Goal: Task Accomplishment & Management: Manage account settings

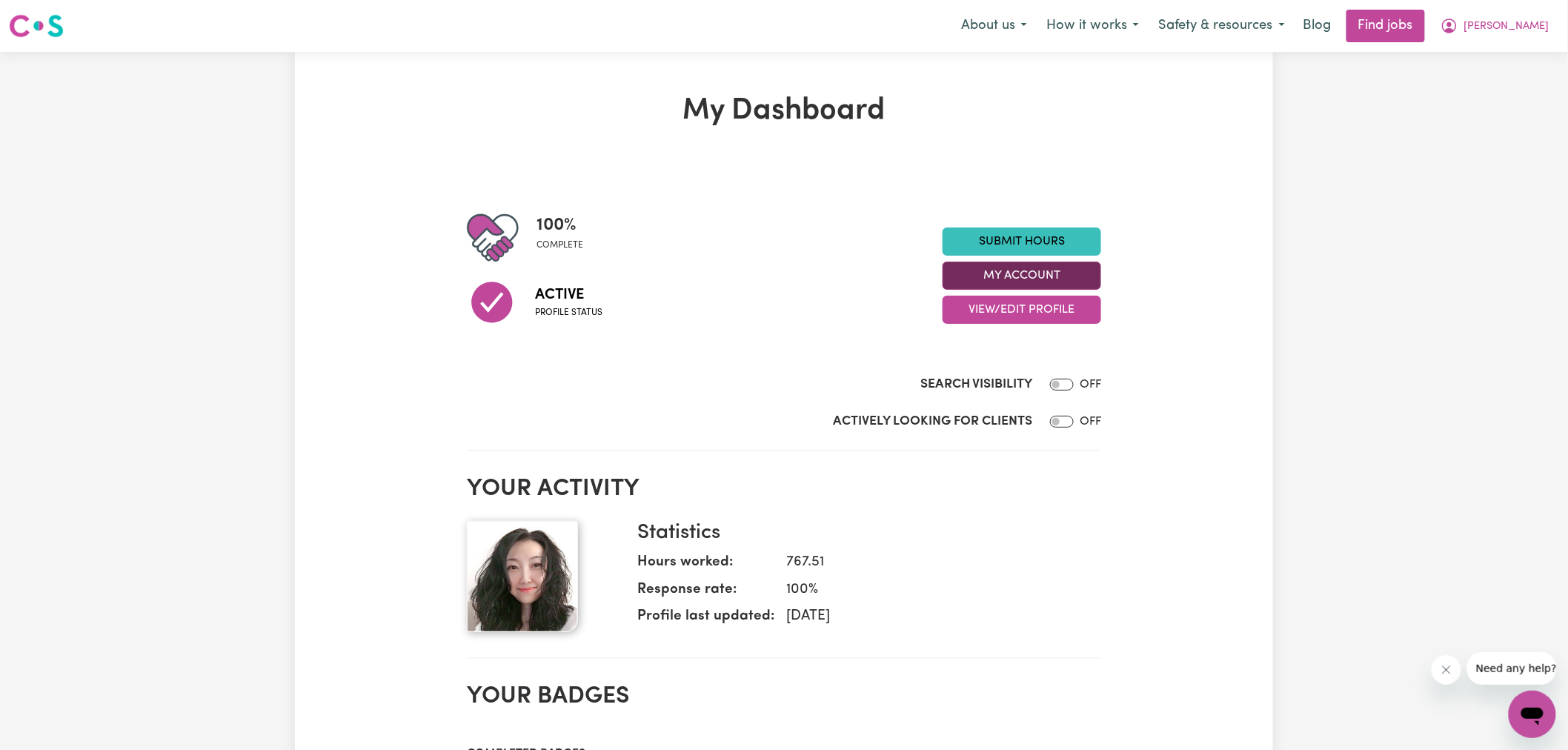
click at [975, 271] on button "My Account" at bounding box center [1022, 275] width 159 height 28
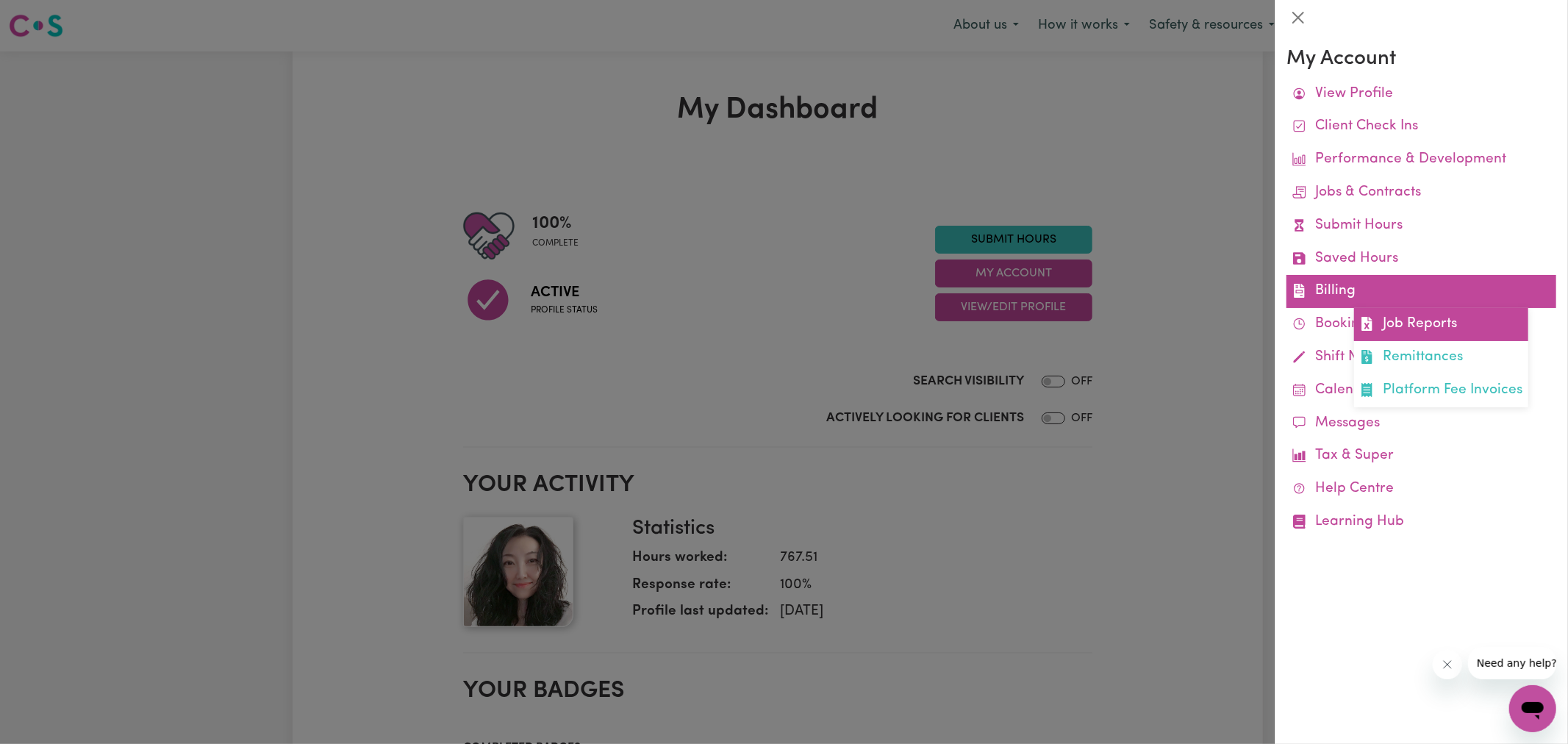
click at [1379, 322] on link "Job Reports" at bounding box center [1441, 325] width 174 height 33
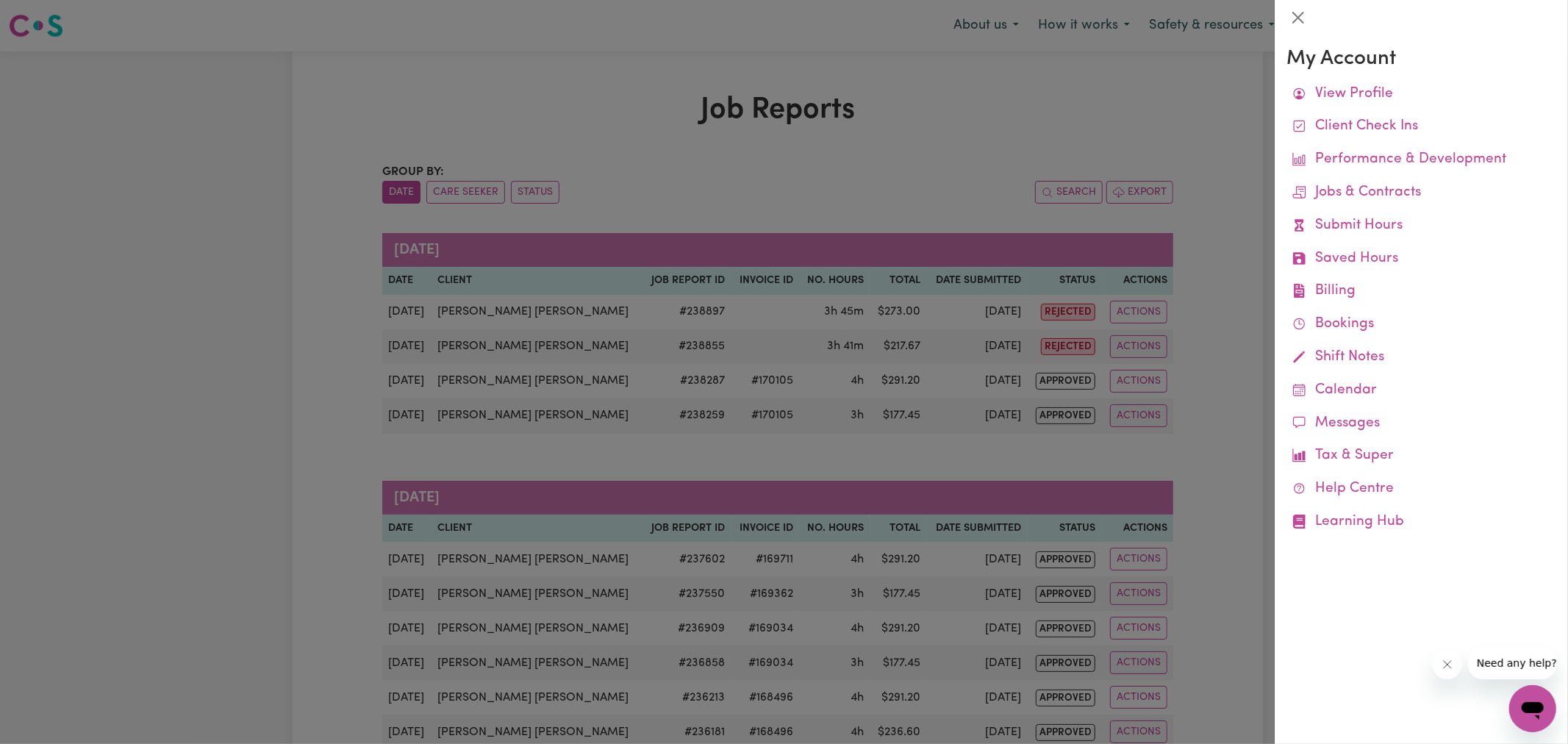
click at [900, 141] on div at bounding box center [784, 372] width 1568 height 744
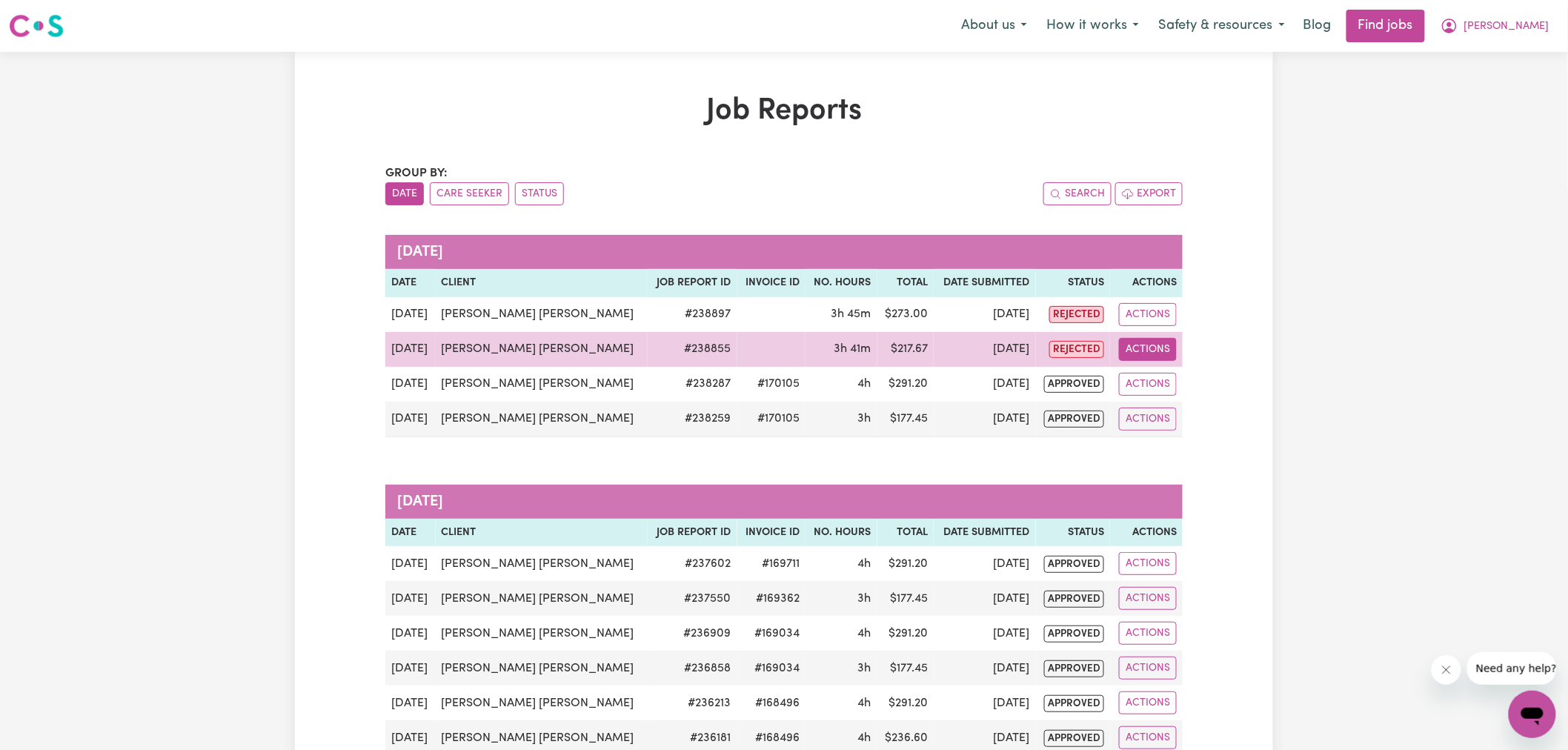
click at [1159, 343] on button "Actions" at bounding box center [1148, 349] width 58 height 23
click at [1192, 383] on link "View Job Report" at bounding box center [1198, 383] width 127 height 30
select select "pm"
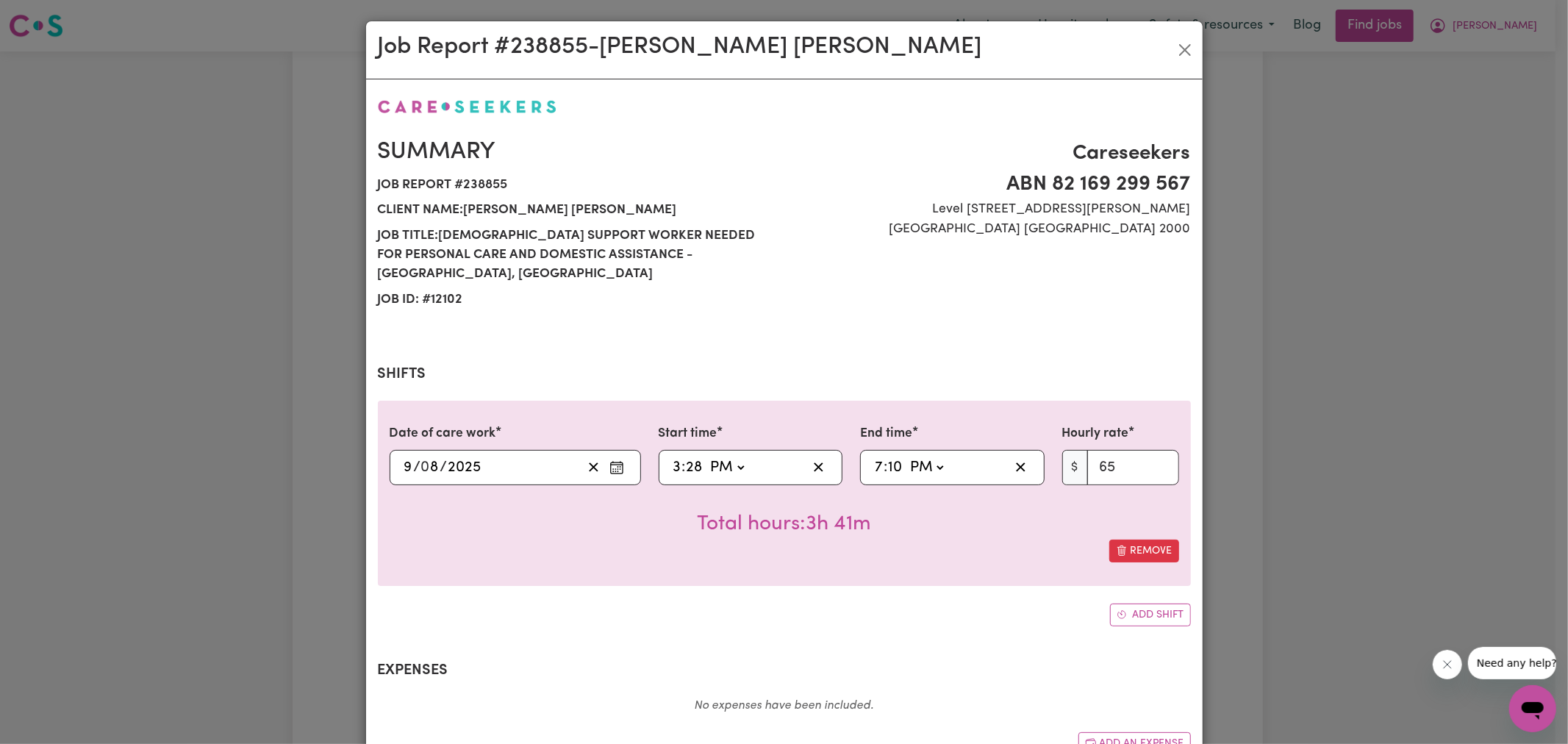
select select "65-[DATE]"
click at [695, 457] on input "28" at bounding box center [695, 468] width 17 height 22
type input "15:03"
type input "3"
type input "15:30"
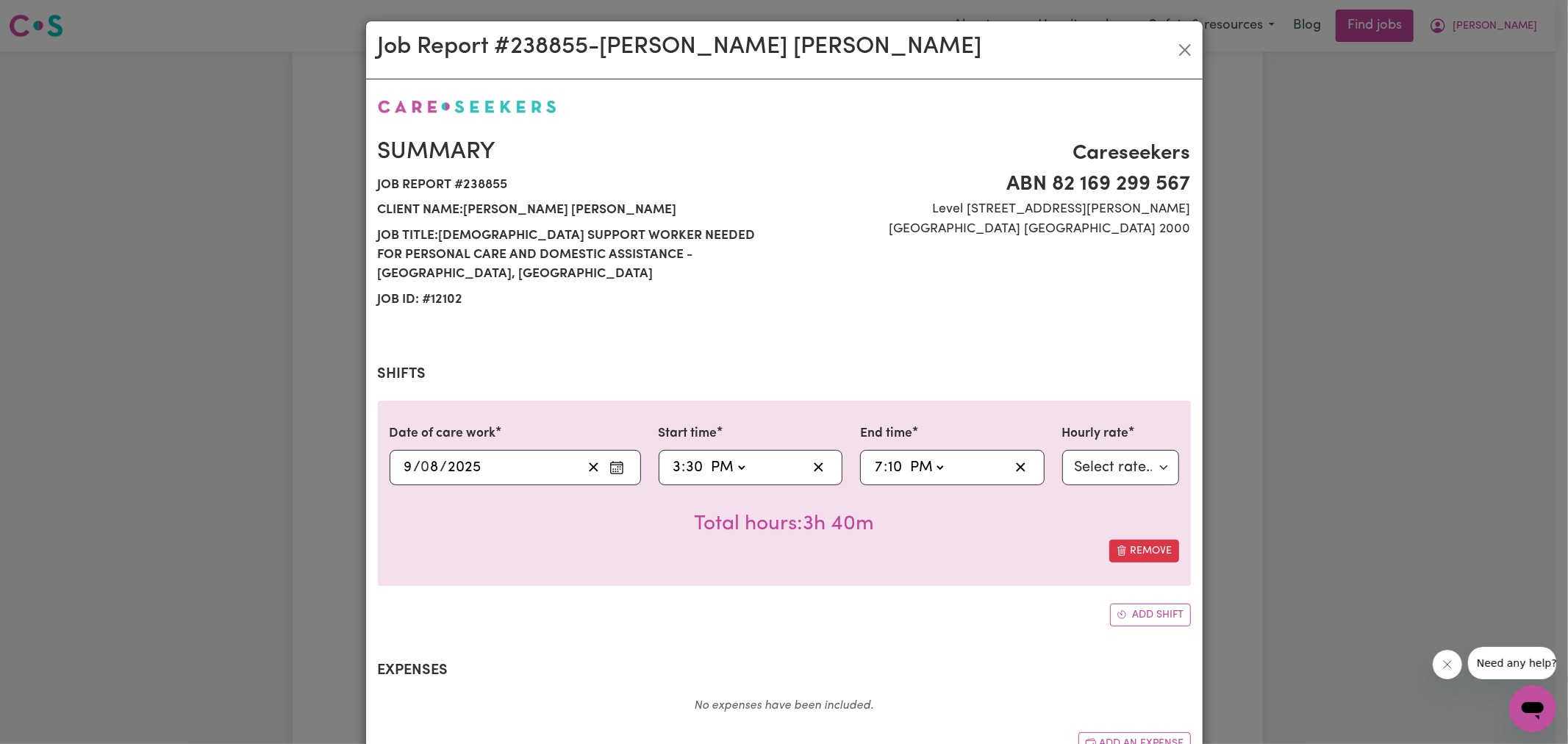
type input "30"
click at [884, 459] on span ":" at bounding box center [886, 467] width 4 height 16
drag, startPoint x: 886, startPoint y: 449, endPoint x: 1084, endPoint y: 392, distance: 206.0
click at [887, 457] on input "10" at bounding box center [894, 468] width 15 height 22
type input "19:00"
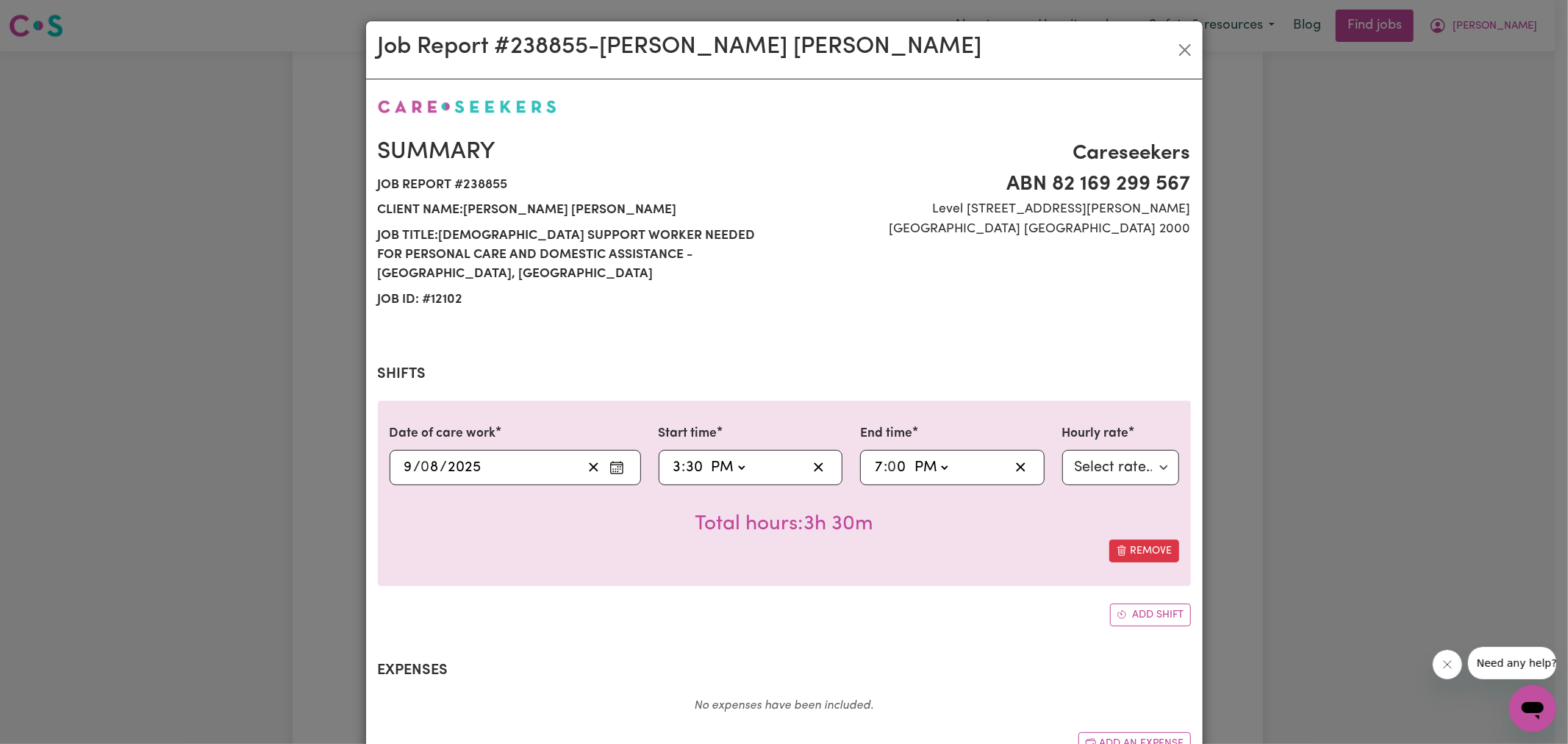
type input "0"
click at [1222, 443] on div "Job Report # 238855 - [PERSON_NAME] [PERSON_NAME] Summary Job report # 238855 C…" at bounding box center [784, 372] width 1568 height 744
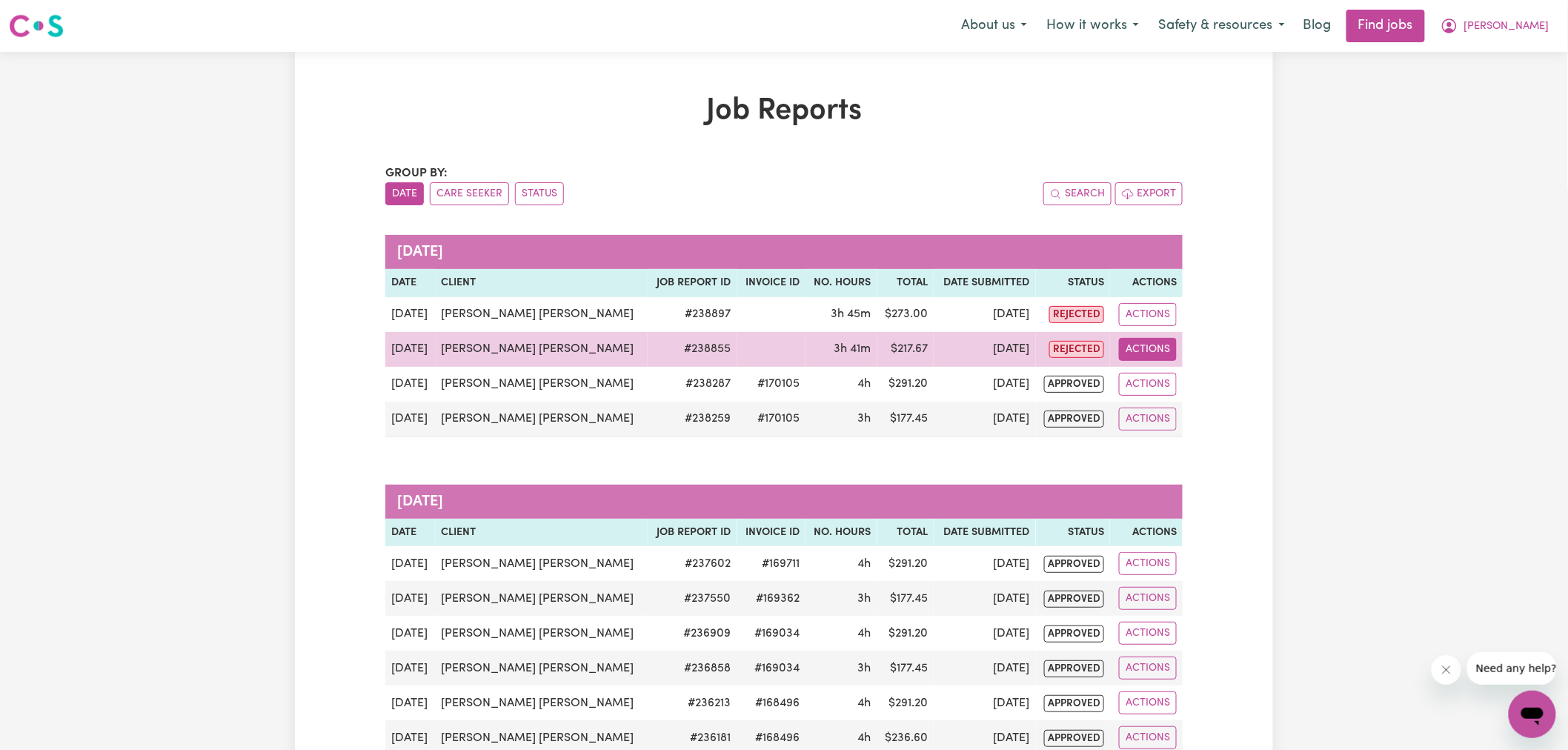
click at [1158, 339] on button "Actions" at bounding box center [1148, 349] width 58 height 23
click at [1183, 383] on link "View Job Report" at bounding box center [1198, 383] width 127 height 30
select select "pm"
select select "65-[DATE]"
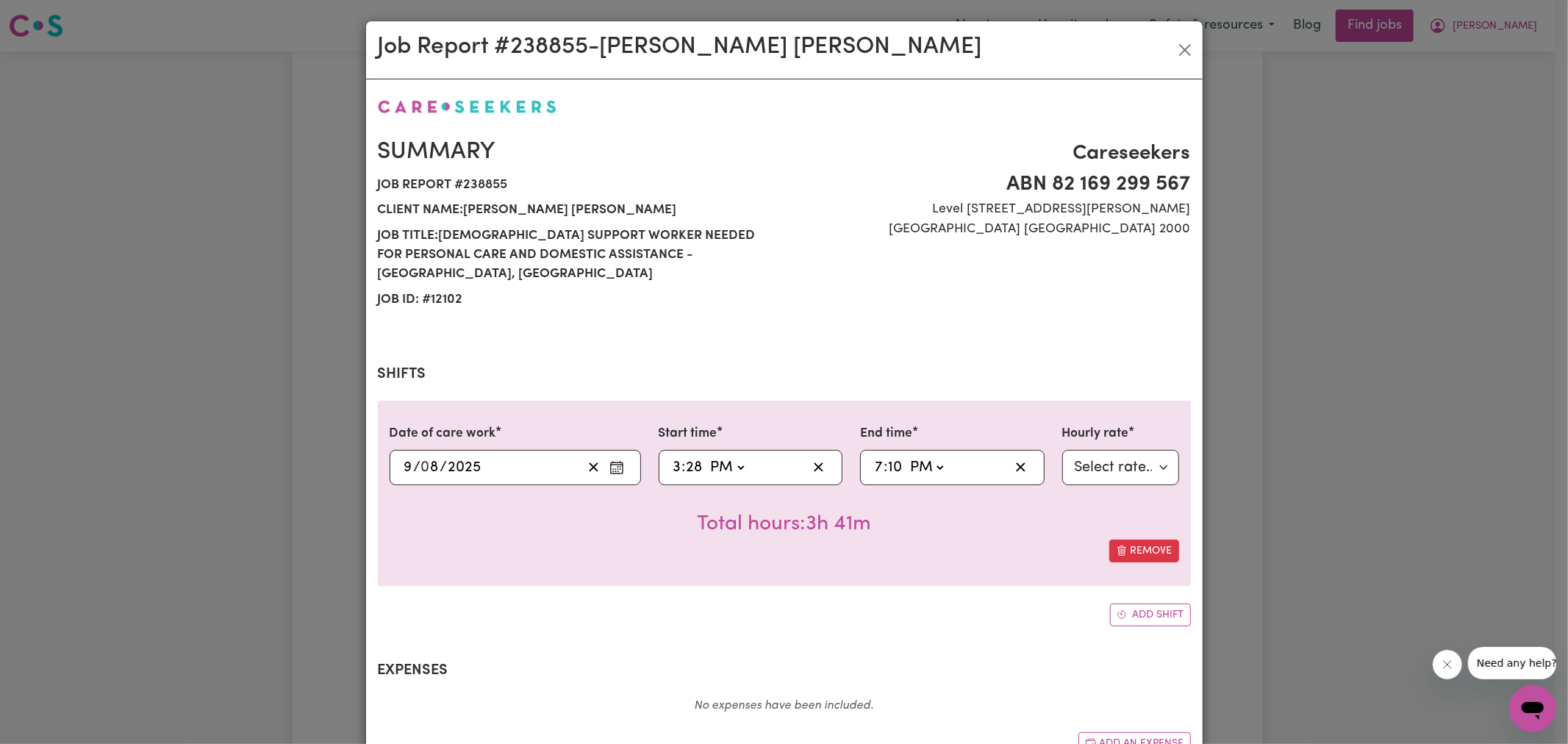
click at [693, 457] on input "28" at bounding box center [695, 468] width 17 height 22
type input "15:00"
type input "0"
click at [887, 457] on input "10" at bounding box center [894, 468] width 15 height 22
type input "19:00"
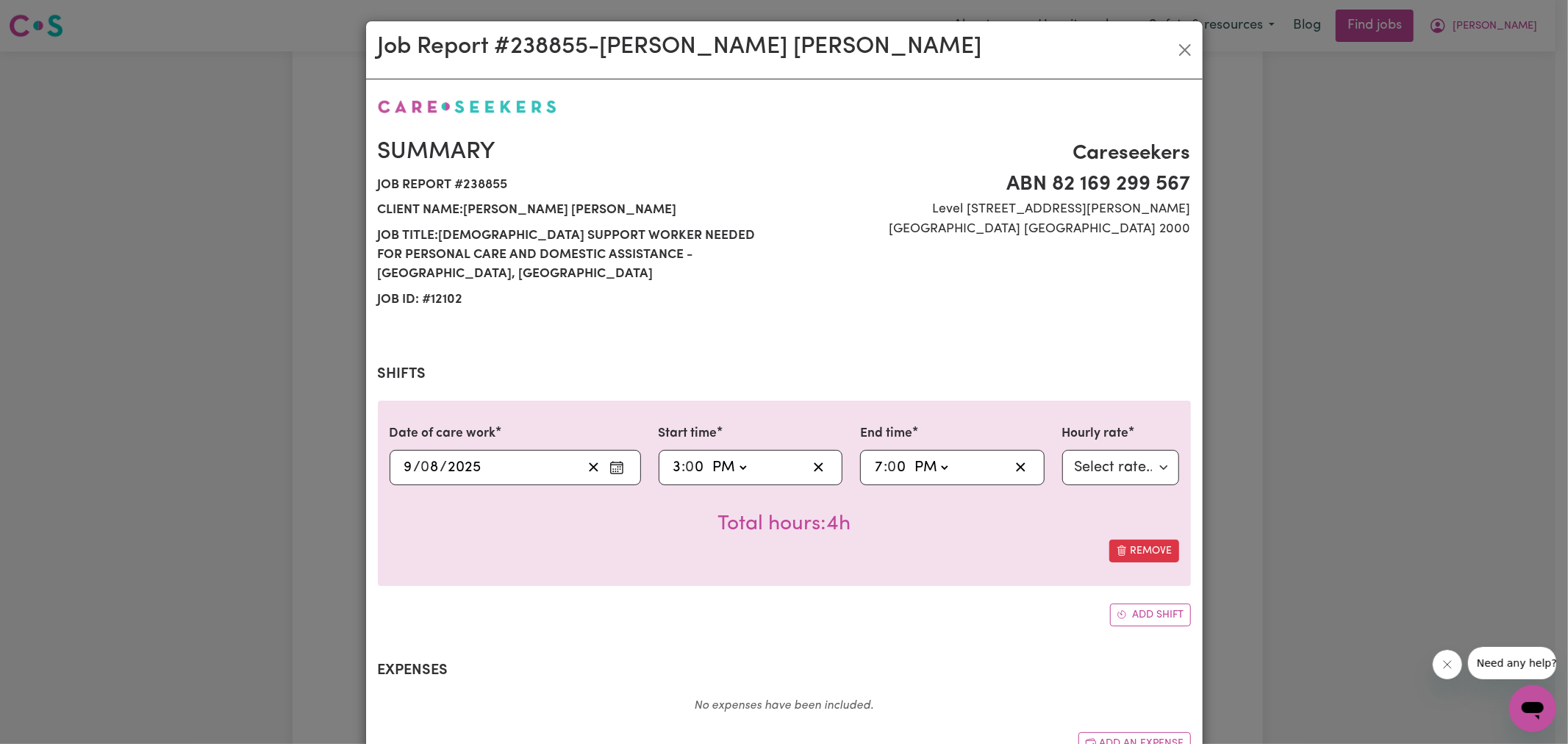
type input "0"
click at [1238, 431] on div "Job Report # 238855 - [PERSON_NAME] [PERSON_NAME] Summary Job report # 238855 C…" at bounding box center [784, 372] width 1568 height 744
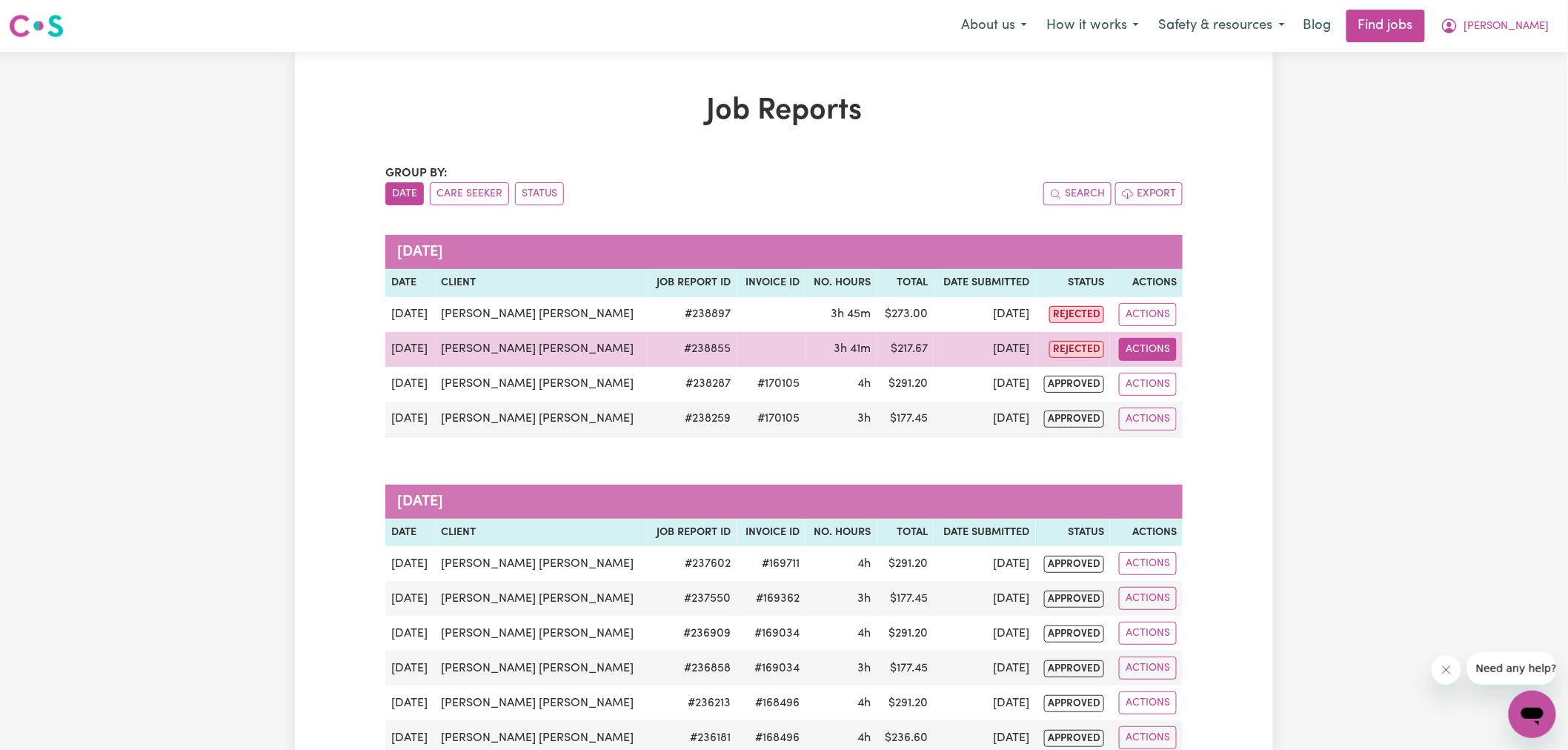
click at [1171, 350] on button "Actions" at bounding box center [1148, 349] width 58 height 23
click at [1176, 373] on link "View Job Report" at bounding box center [1198, 383] width 127 height 30
select select "pm"
select select "65-[DATE]"
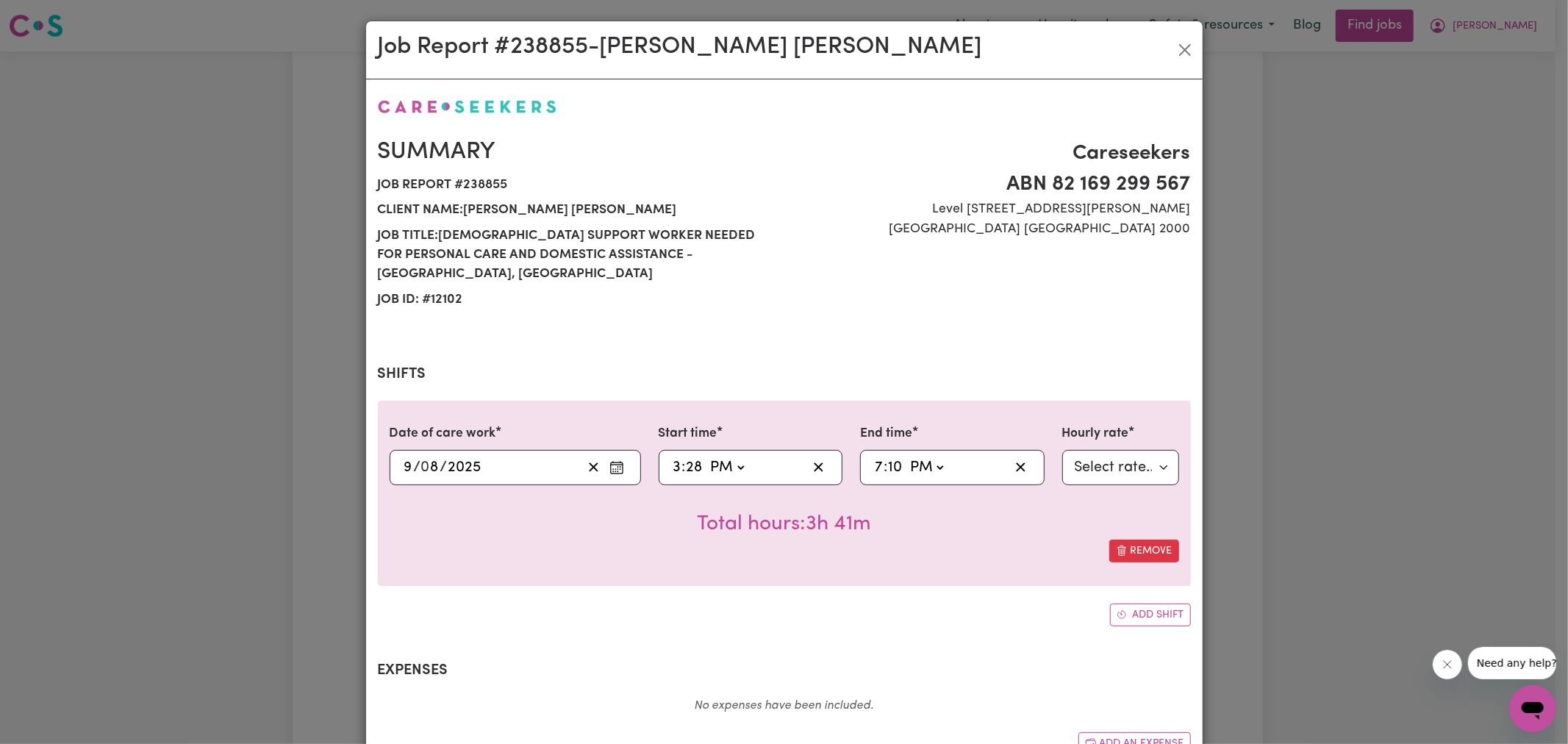
click at [692, 457] on input "28" at bounding box center [695, 468] width 17 height 22
type input "15:03"
type input "3"
type input "15:30"
type input "30"
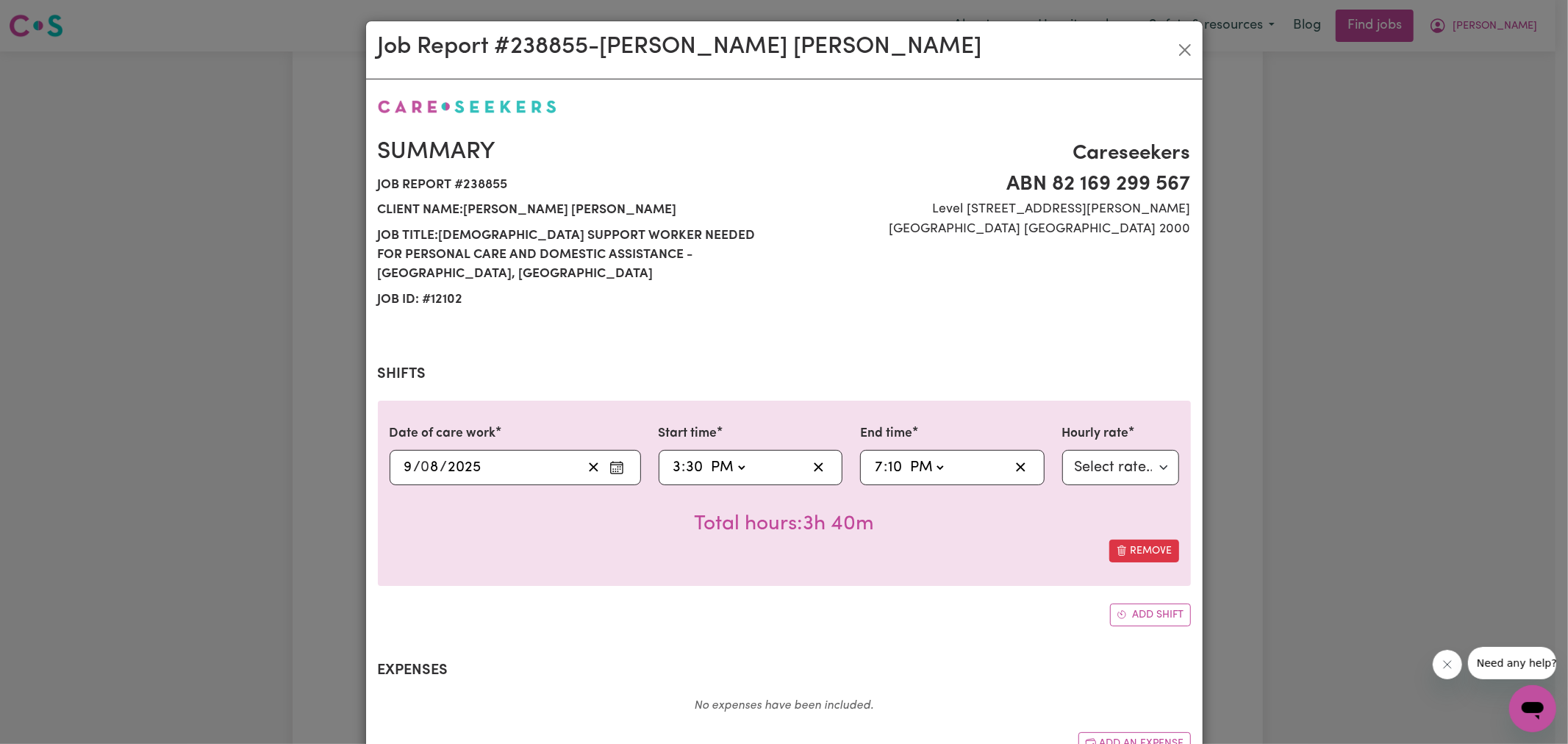
click at [741, 341] on div "Summary Job report # 238855 Client name: [PERSON_NAME] [PERSON_NAME] Job title:…" at bounding box center [785, 552] width 813 height 910
click at [892, 457] on input "10" at bounding box center [894, 468] width 15 height 22
click at [1438, 397] on div "Job Report # 238855 - [PERSON_NAME] [PERSON_NAME] Summary Job report # 238855 C…" at bounding box center [784, 372] width 1568 height 744
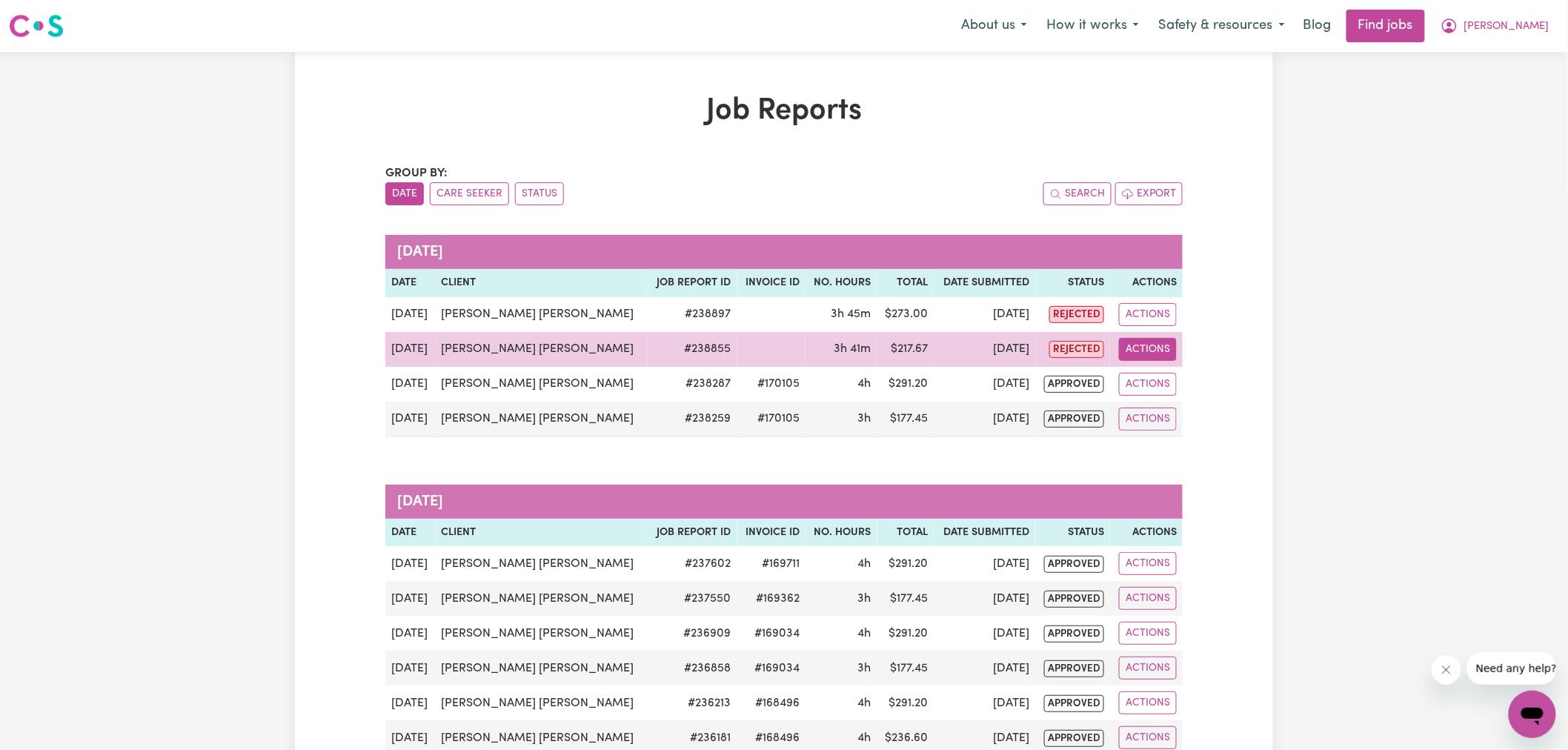
click at [1158, 352] on button "Actions" at bounding box center [1148, 349] width 58 height 23
click at [1170, 378] on link "View Job Report" at bounding box center [1198, 383] width 127 height 30
select select "pm"
select select "65-[DATE]"
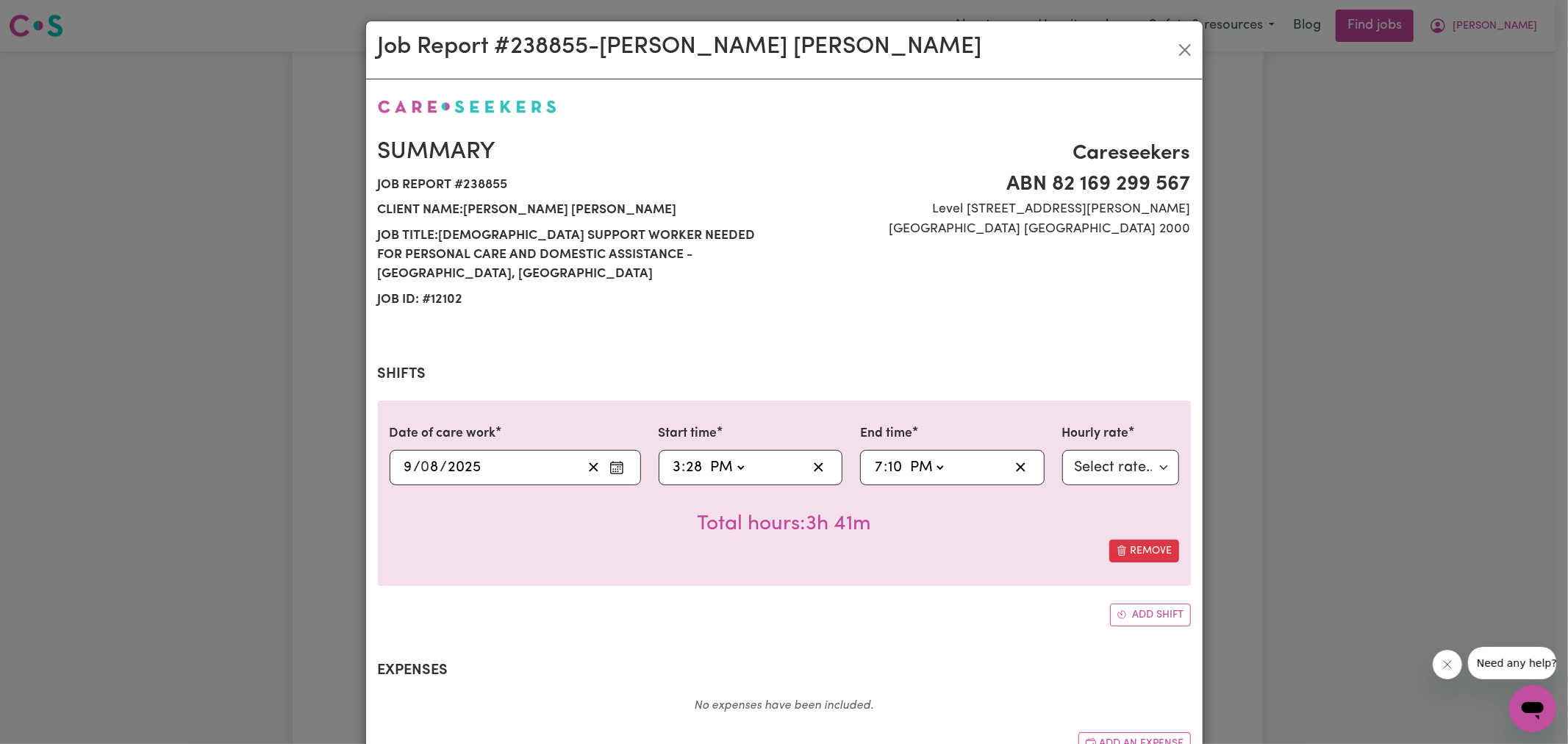
click at [692, 457] on input "28" at bounding box center [695, 468] width 17 height 22
type input "15:00"
type input "0"
click at [890, 457] on input "10" at bounding box center [894, 468] width 15 height 22
type input "19:00"
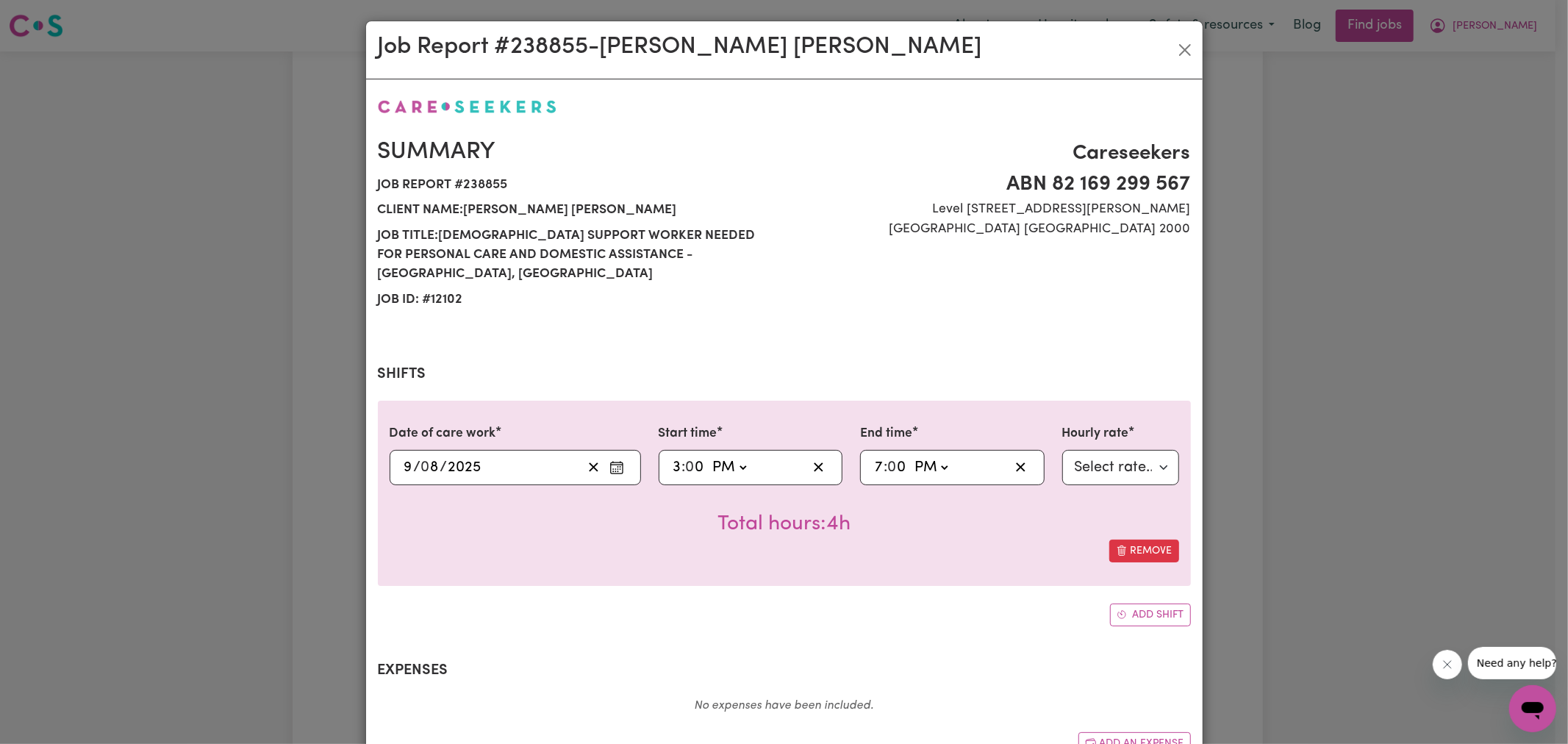
type input "0"
drag, startPoint x: 914, startPoint y: 540, endPoint x: 921, endPoint y: 484, distance: 56.4
click at [913, 541] on div "Remove" at bounding box center [785, 550] width 790 height 23
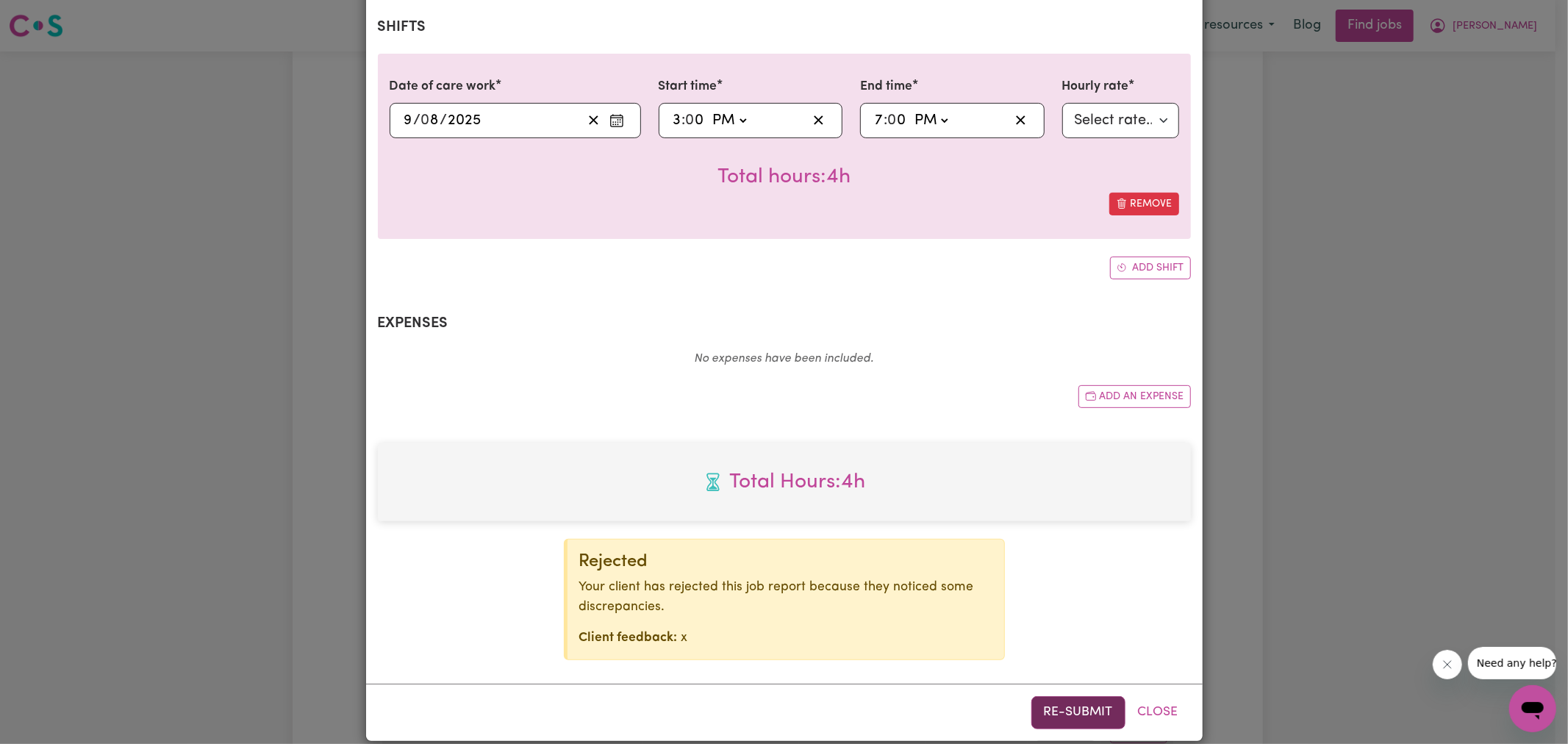
click at [1096, 696] on button "Re-submit" at bounding box center [1079, 711] width 94 height 33
click at [1358, 479] on div "Job Report # 238855 - [PERSON_NAME] [PERSON_NAME] Summary Job report # 238855 C…" at bounding box center [784, 372] width 1568 height 744
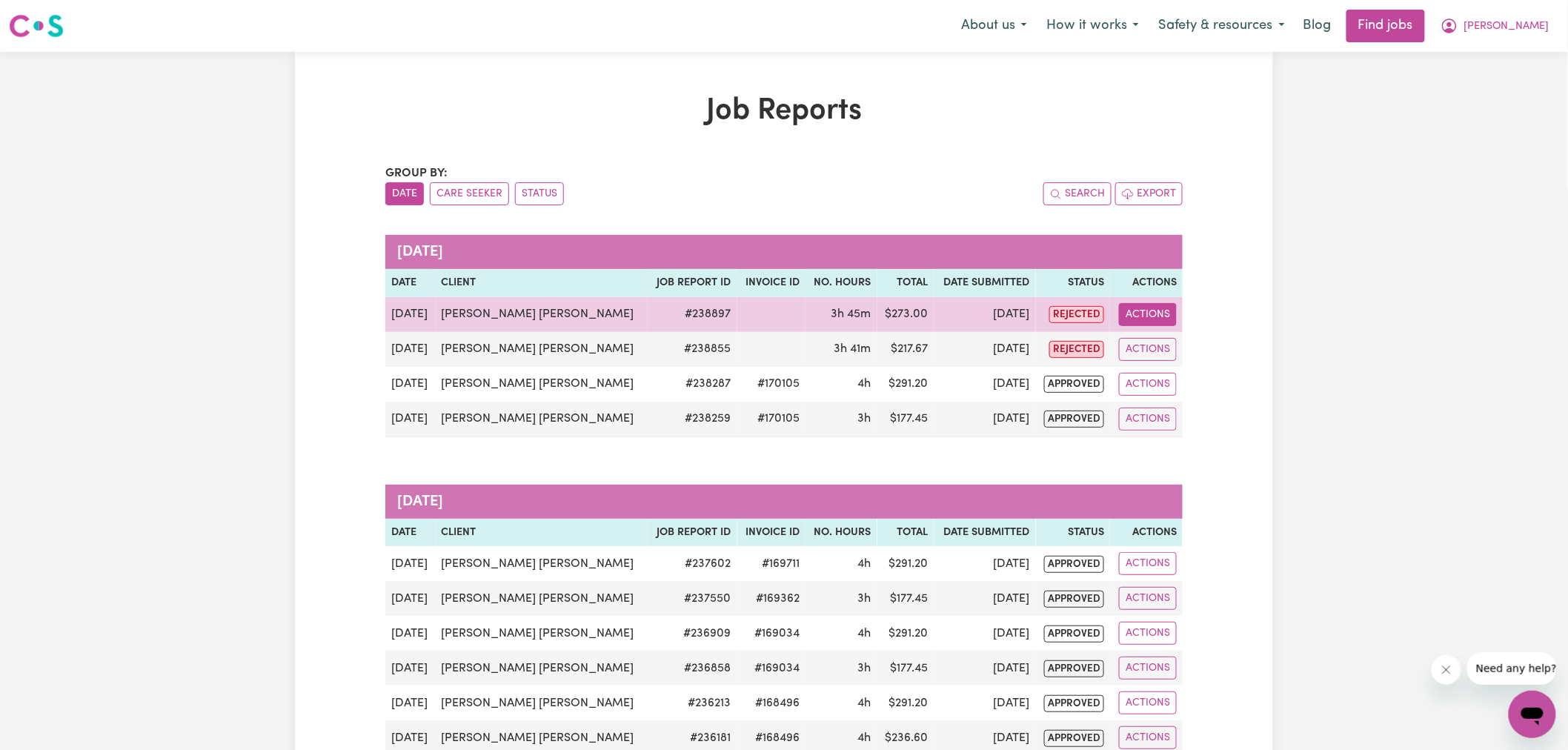
click at [1167, 306] on button "Actions" at bounding box center [1148, 315] width 58 height 23
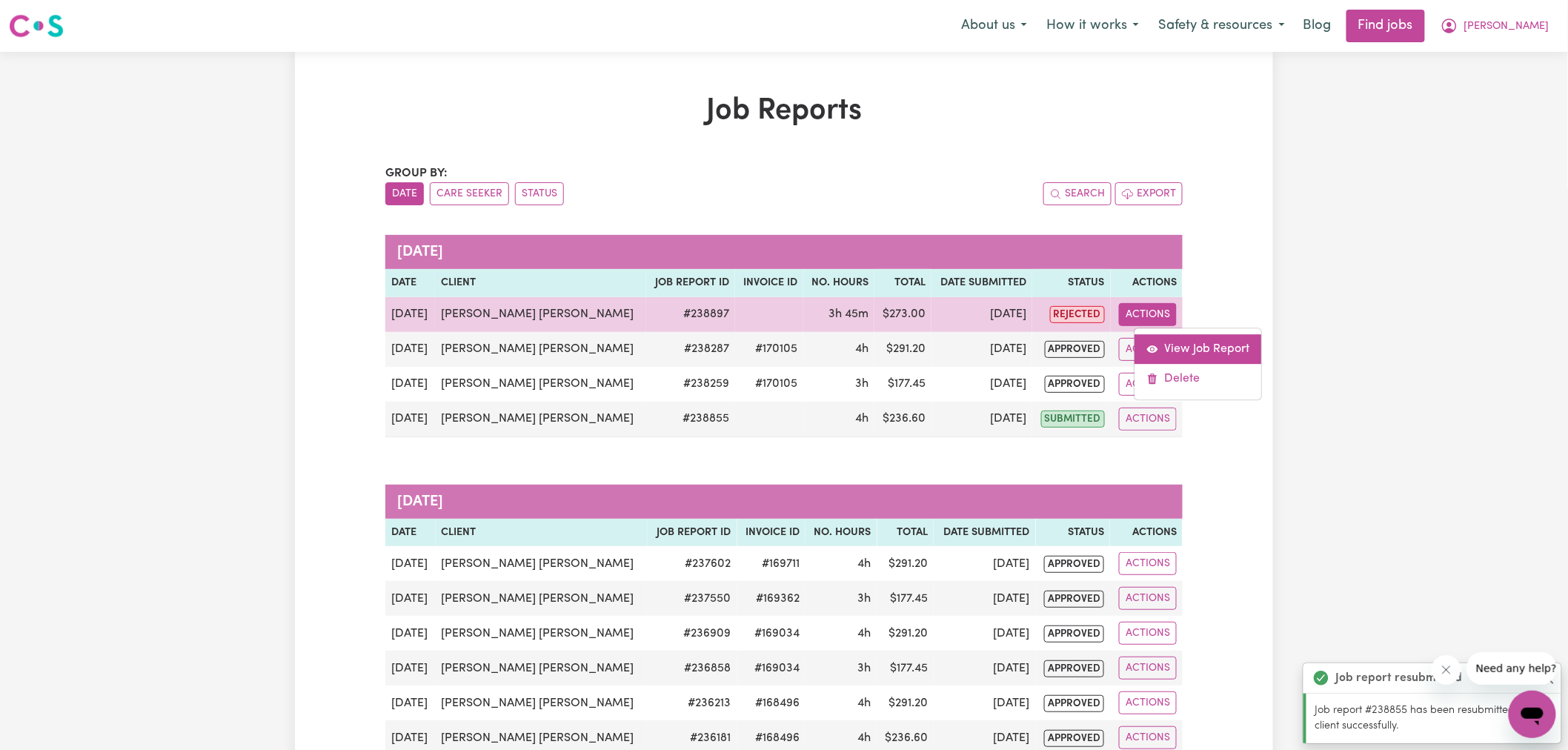
click at [1172, 342] on link "View Job Report" at bounding box center [1198, 348] width 127 height 30
select select "pm"
select select "80-[DATE]"
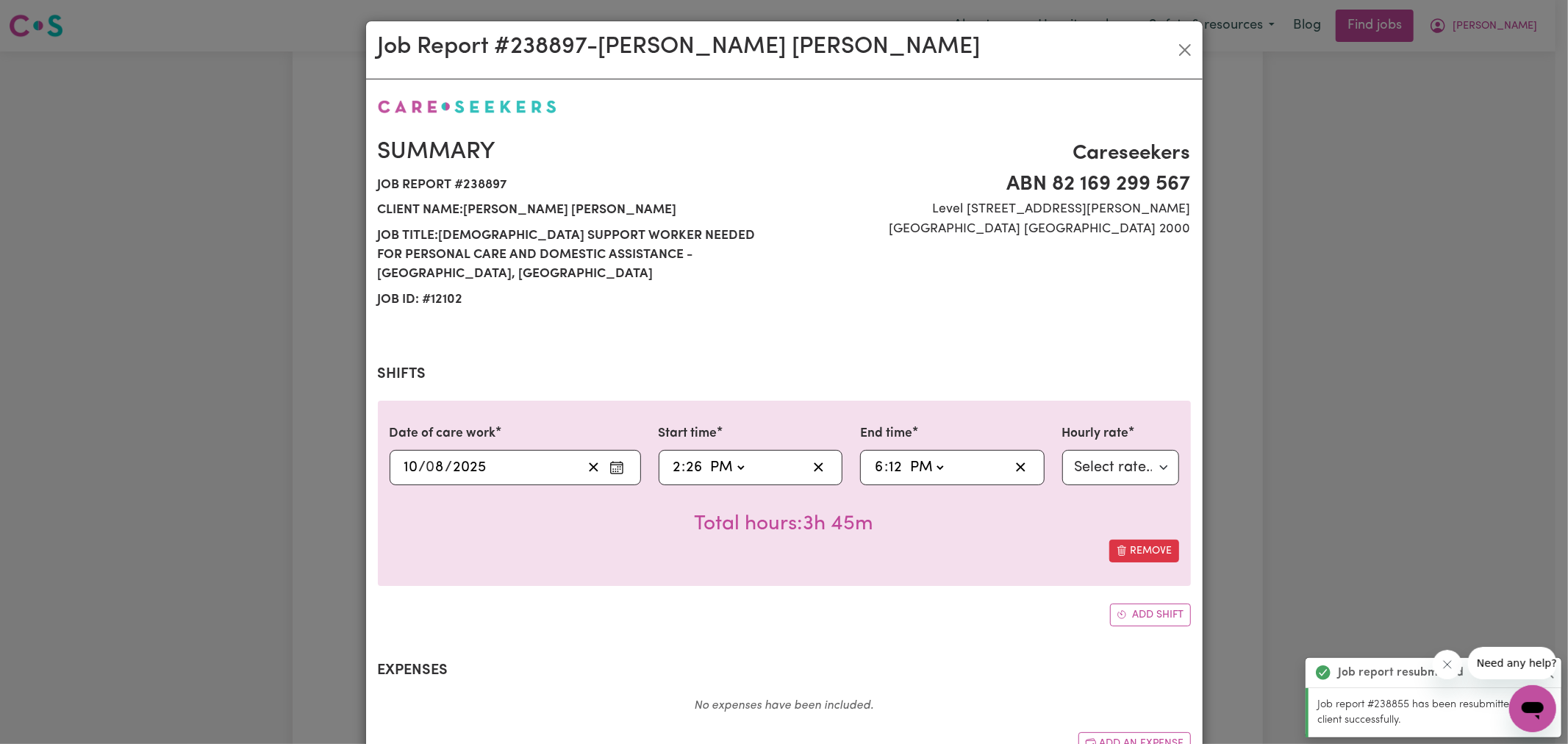
click at [689, 457] on input "26" at bounding box center [695, 468] width 17 height 22
type input "14:03"
type input "3"
type input "14:30"
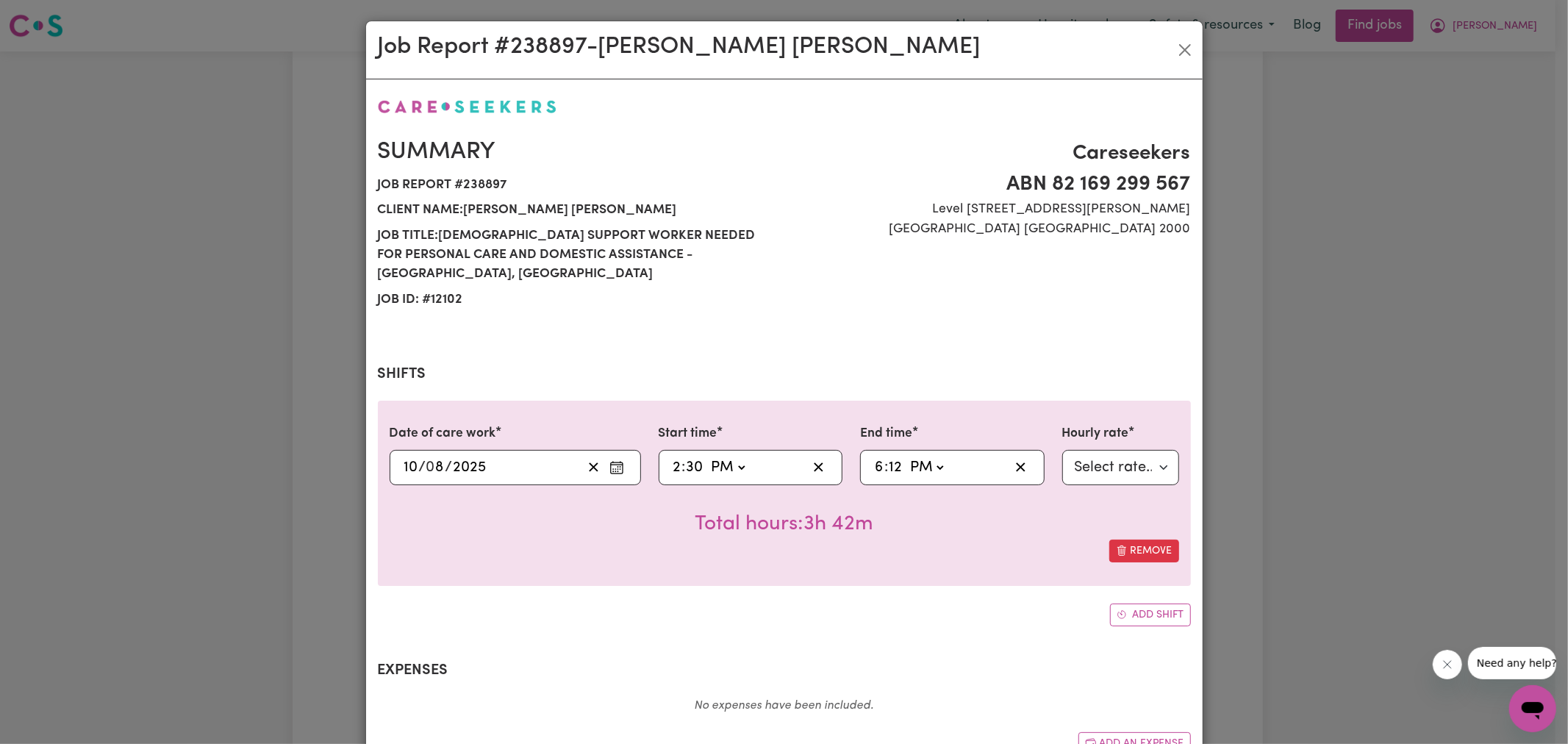
type input "30"
click at [890, 457] on input "12" at bounding box center [895, 468] width 15 height 22
type input "18:03"
type input "3"
type input "18:30"
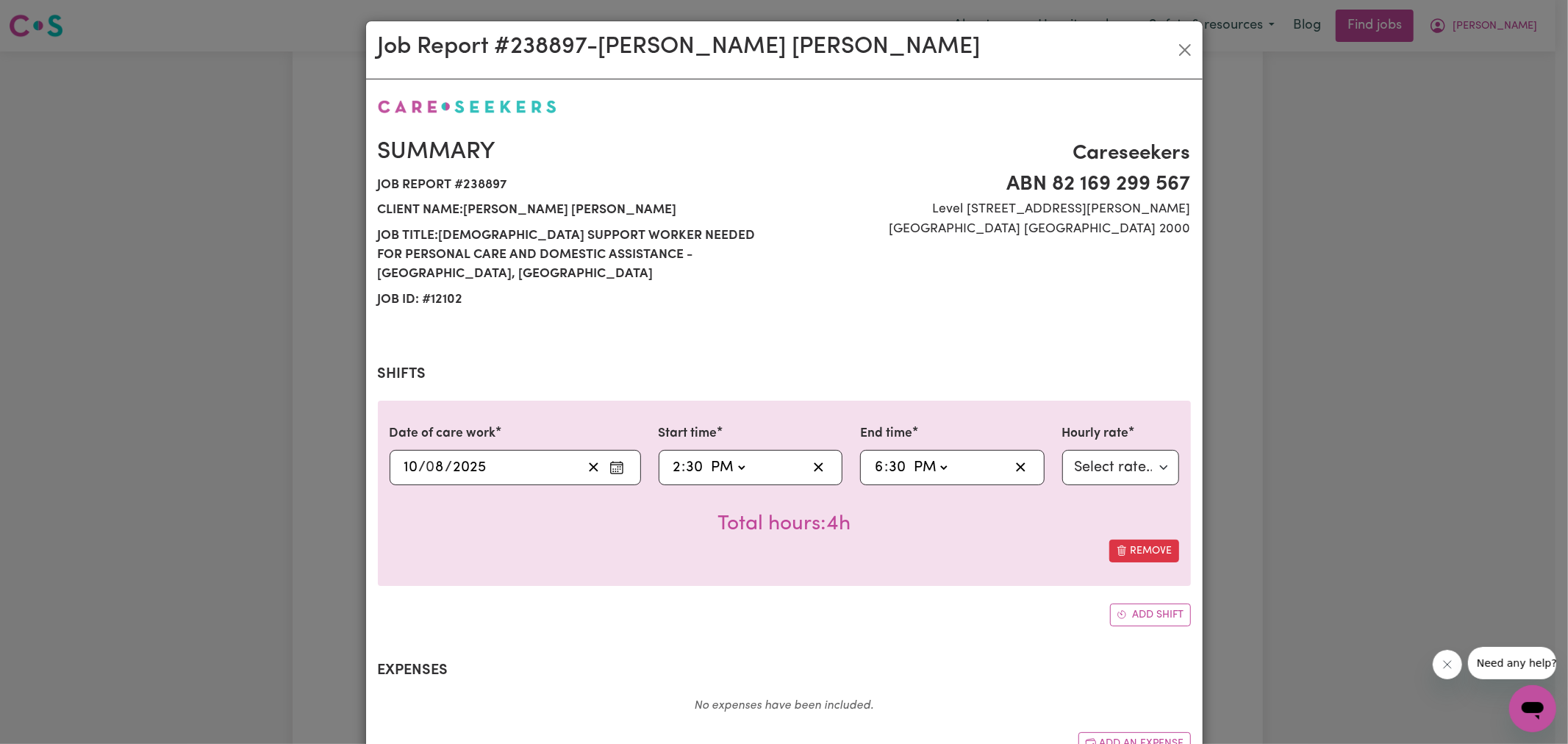
type input "30"
click at [868, 539] on div "Remove" at bounding box center [785, 550] width 790 height 23
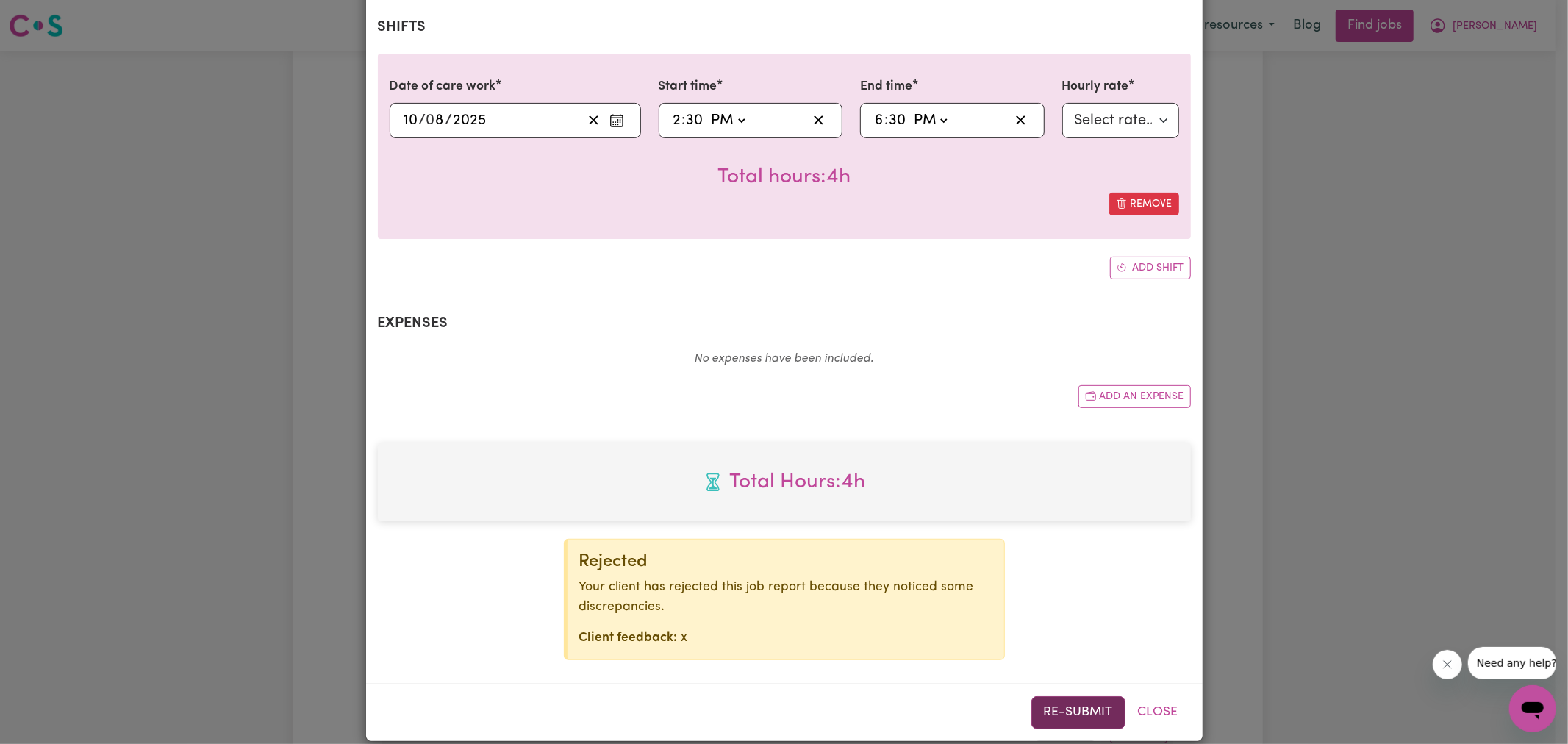
click at [1078, 700] on button "Re-submit" at bounding box center [1079, 711] width 94 height 33
click at [1379, 349] on div "Job Report # 238897 - [PERSON_NAME] [PERSON_NAME] Summary Job report # 238897 C…" at bounding box center [784, 372] width 1568 height 744
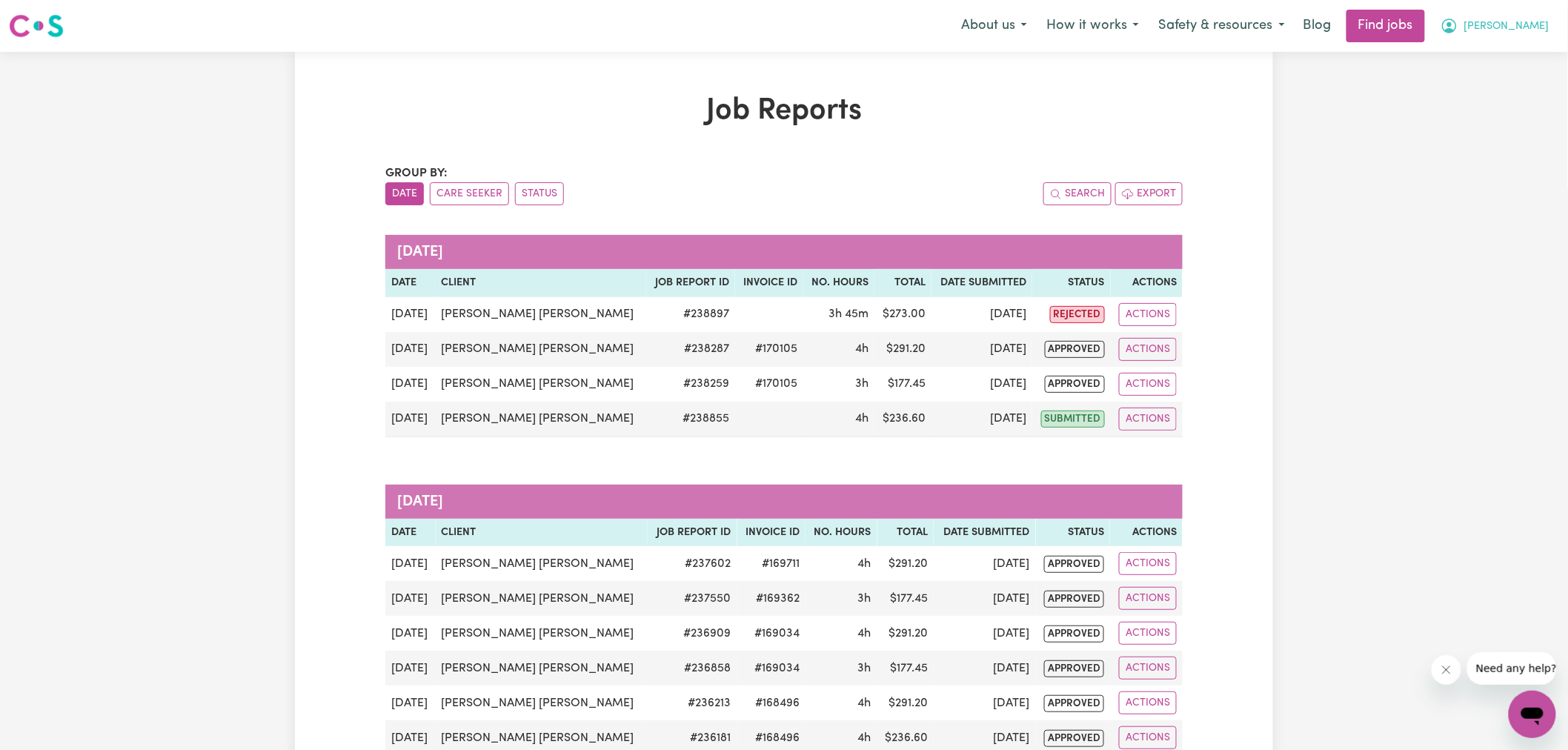
click at [1521, 20] on span "[PERSON_NAME]" at bounding box center [1507, 26] width 85 height 16
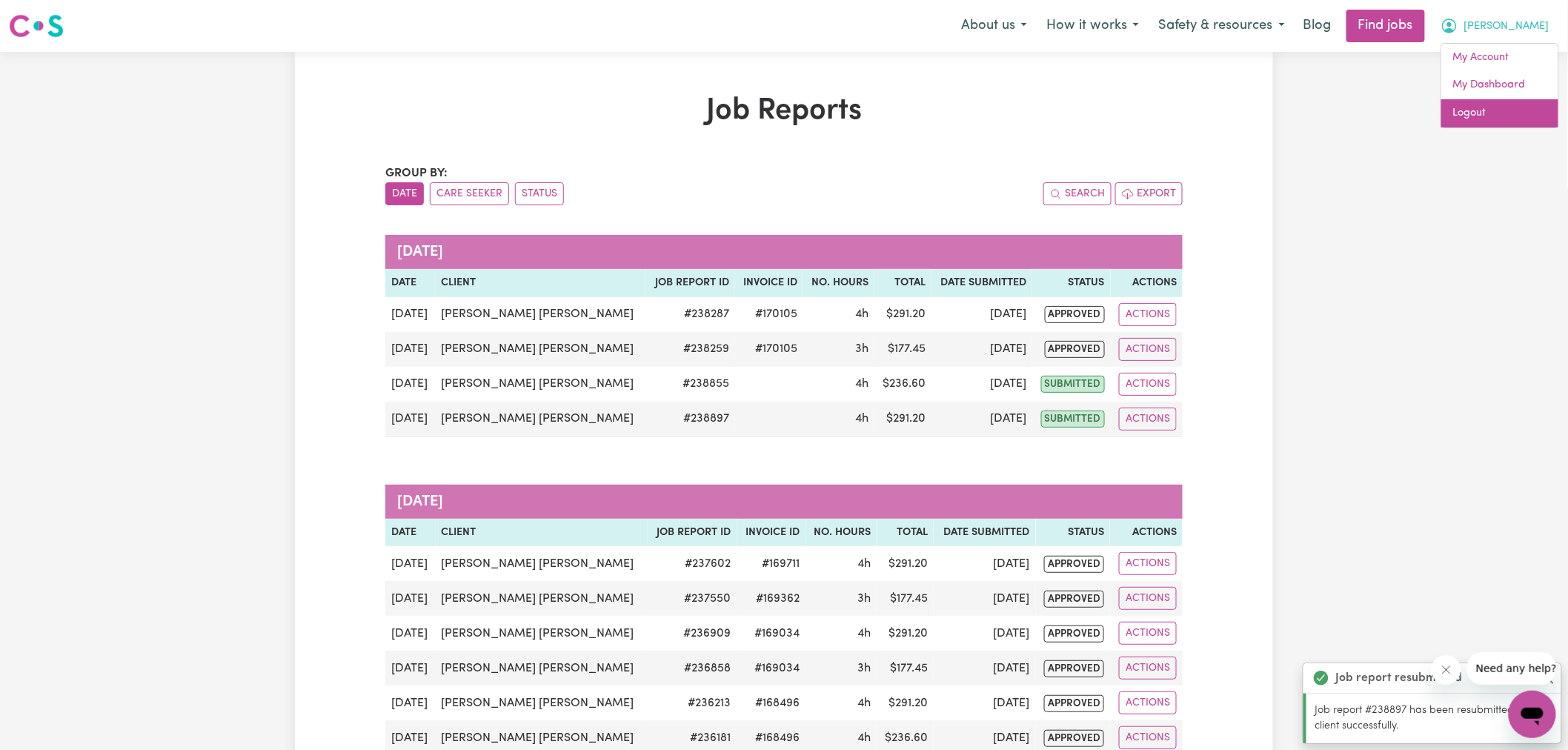
click at [1505, 107] on link "Logout" at bounding box center [1500, 113] width 117 height 28
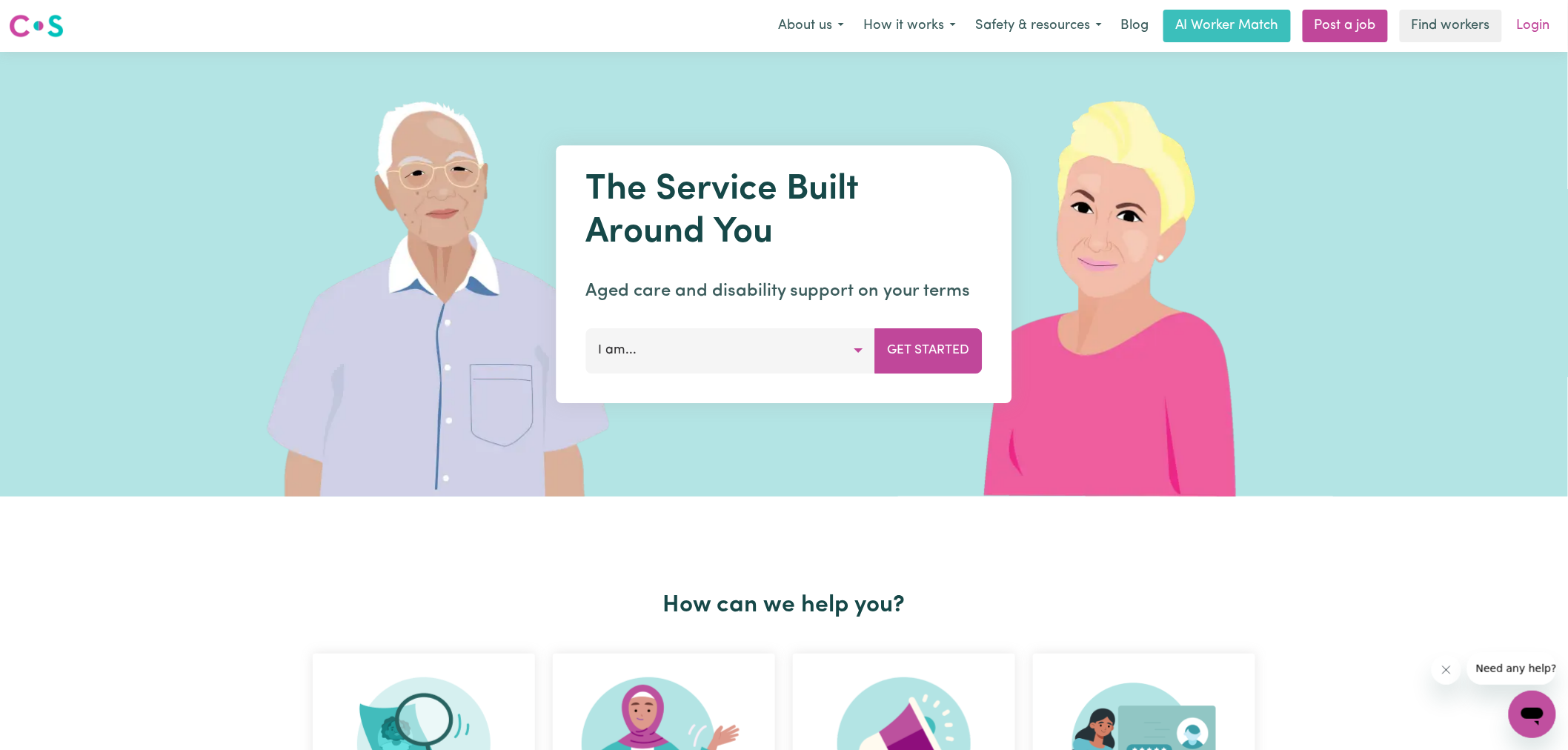
click at [1536, 34] on link "Login" at bounding box center [1534, 26] width 51 height 33
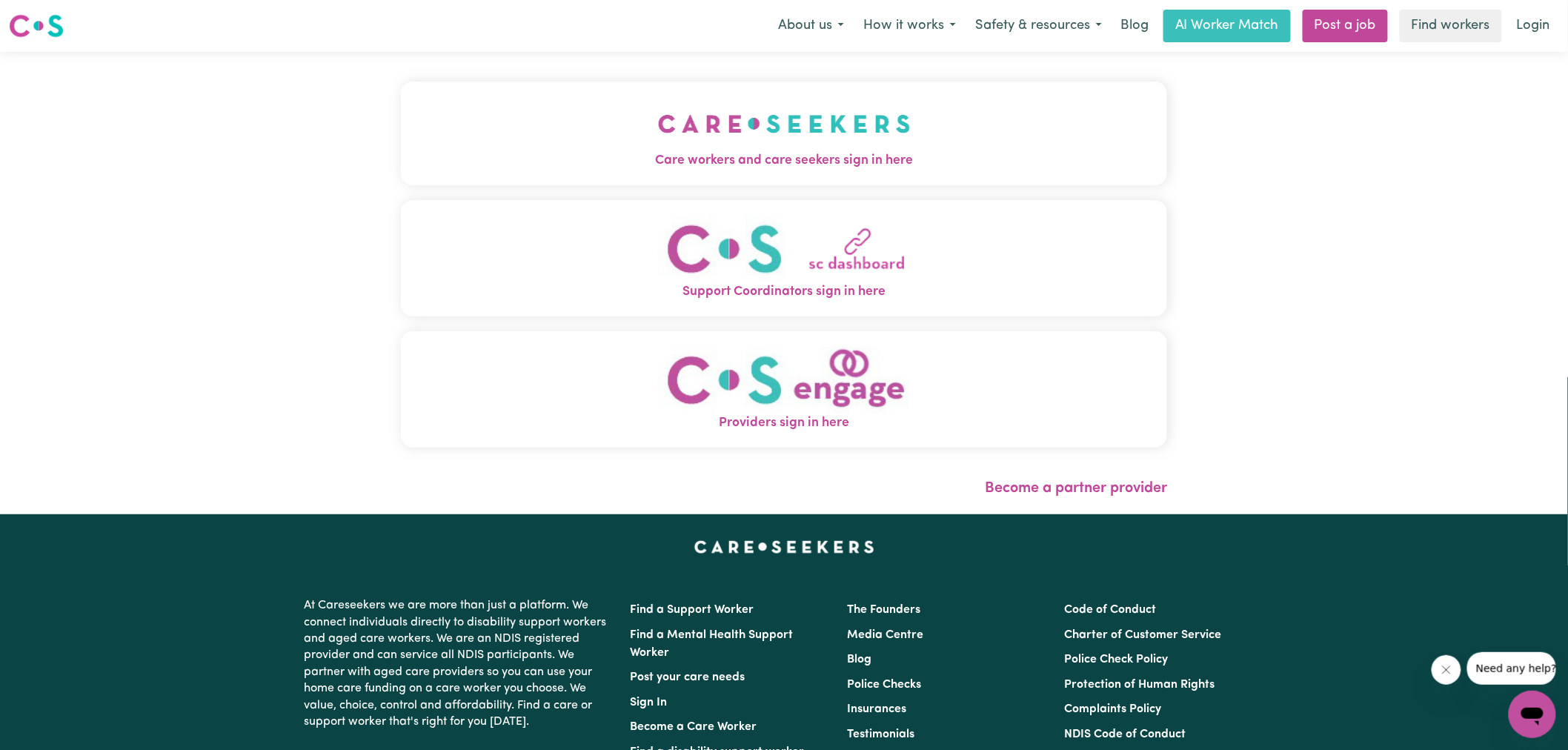
click at [818, 159] on span "Care workers and care seekers sign in here" at bounding box center [784, 161] width 766 height 19
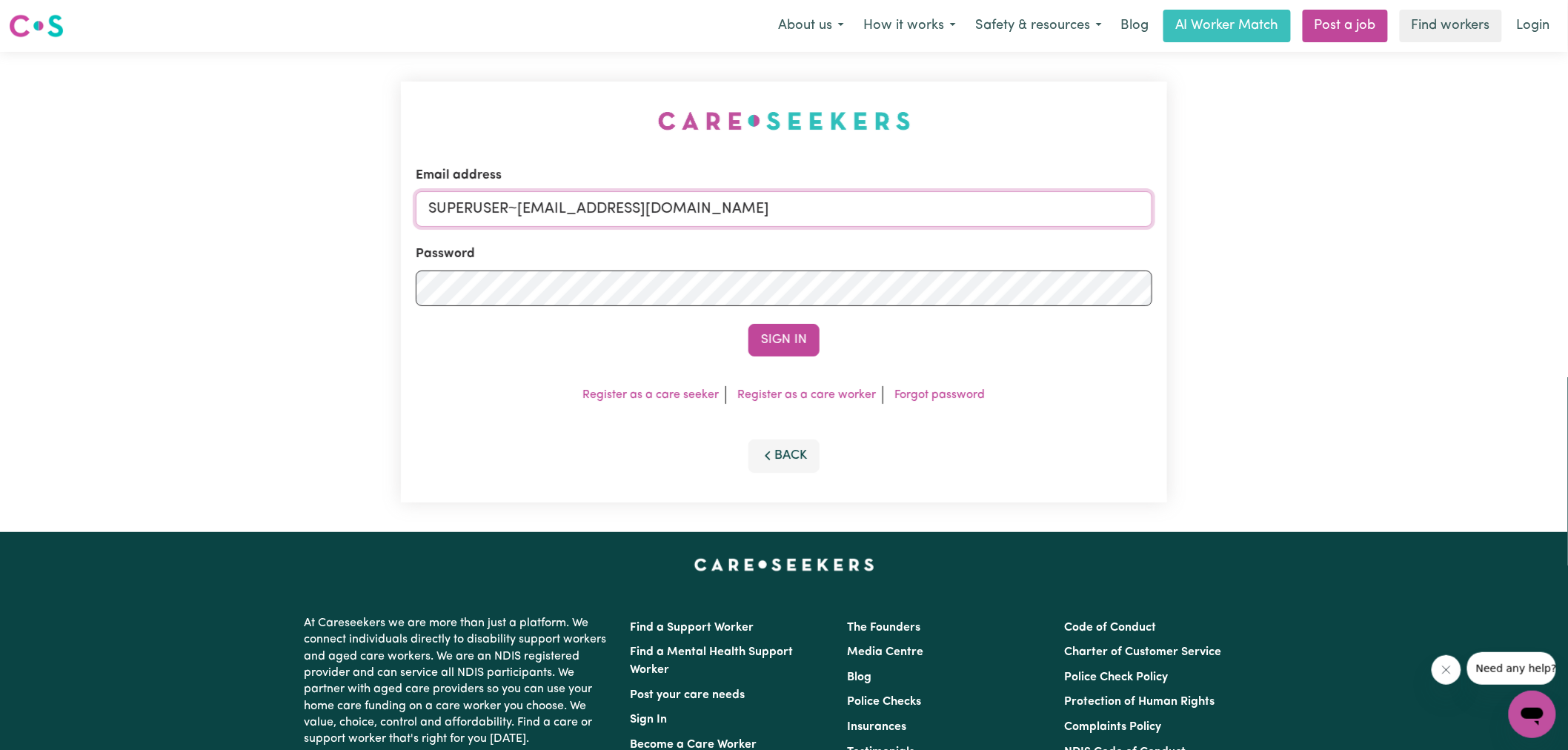
drag, startPoint x: 521, startPoint y: 204, endPoint x: 1566, endPoint y: 219, distance: 1045.1
click at [1557, 219] on div "Email address SUPERUSER~[EMAIL_ADDRESS][DOMAIN_NAME] Password Sign In Register …" at bounding box center [784, 292] width 1568 height 480
type input "[EMAIL_ADDRESS][DOMAIN_NAME]"
click at [749, 323] on button "Sign In" at bounding box center [784, 339] width 71 height 33
